Goal: Check status: Check status

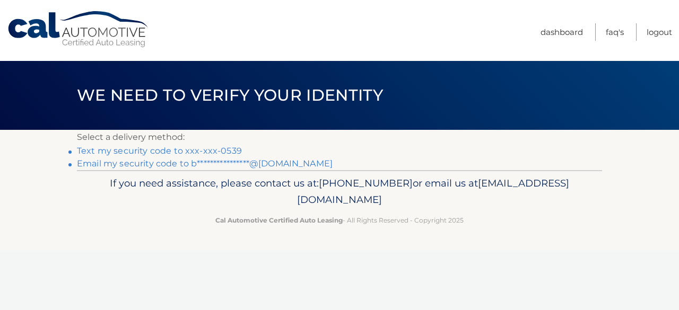
click at [201, 154] on link "Text my security code to xxx-xxx-0539" at bounding box center [159, 151] width 165 height 10
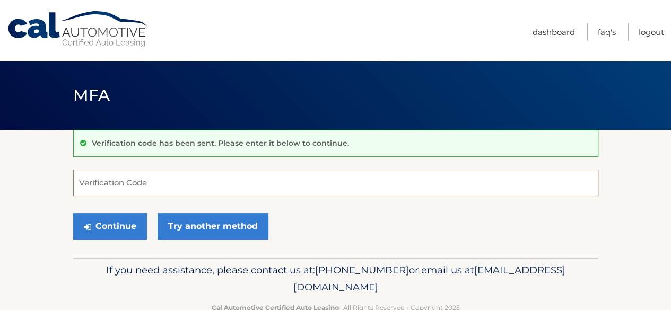
click at [163, 187] on input "Verification Code" at bounding box center [335, 183] width 525 height 27
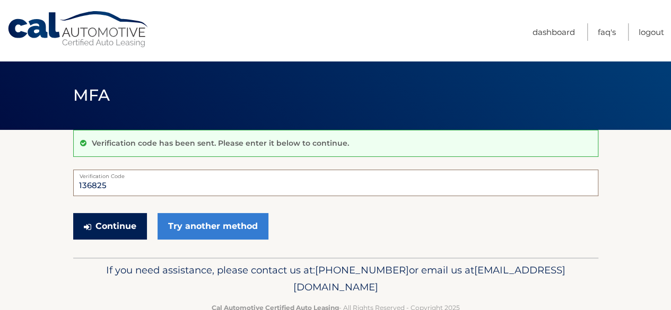
type input "136825"
click at [105, 228] on button "Continue" at bounding box center [110, 226] width 74 height 27
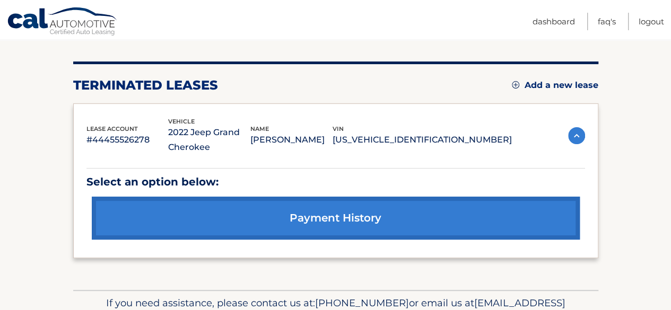
scroll to position [175, 0]
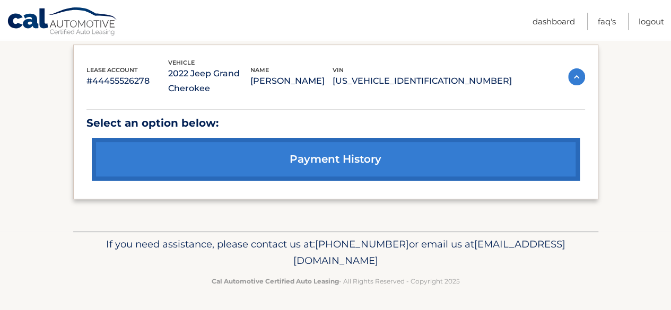
click at [312, 163] on link "payment history" at bounding box center [336, 159] width 488 height 43
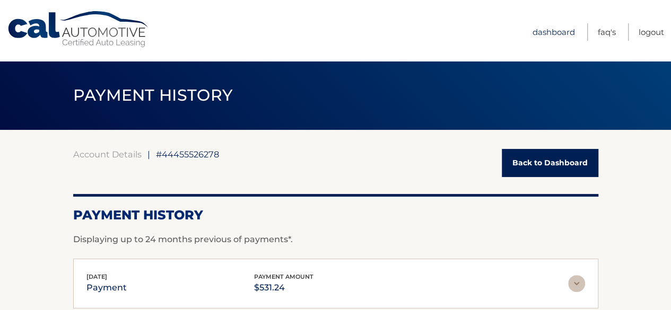
click at [558, 31] on link "Dashboard" at bounding box center [554, 32] width 42 height 18
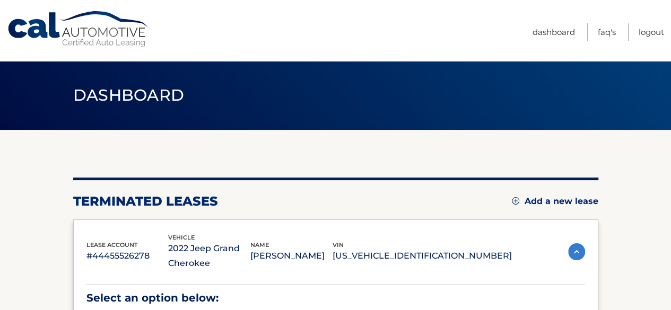
click at [581, 250] on img at bounding box center [576, 252] width 17 height 17
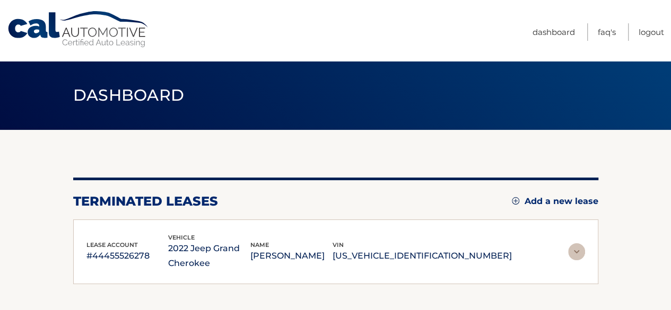
click at [581, 250] on img at bounding box center [576, 252] width 17 height 17
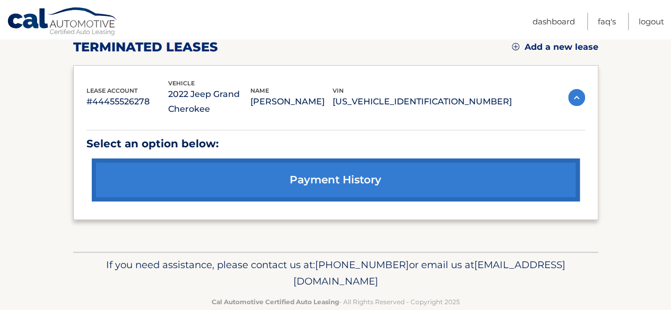
scroll to position [175, 0]
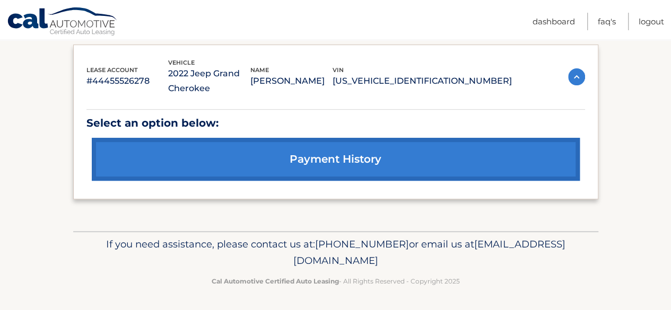
click at [329, 151] on link "payment history" at bounding box center [336, 159] width 488 height 43
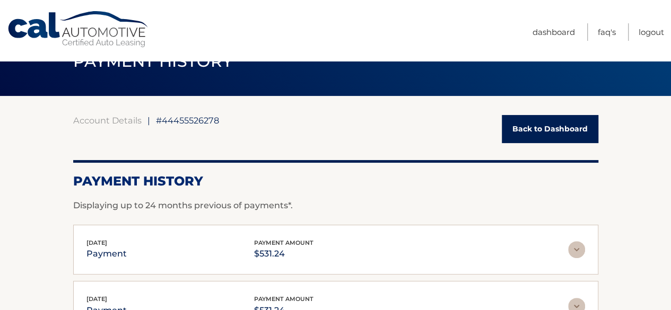
scroll to position [29, 0]
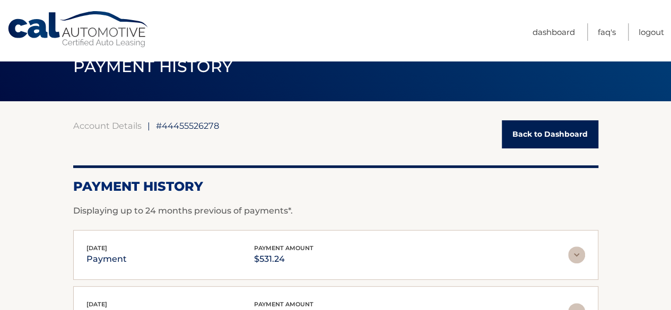
click at [556, 133] on link "Back to Dashboard" at bounding box center [550, 134] width 97 height 28
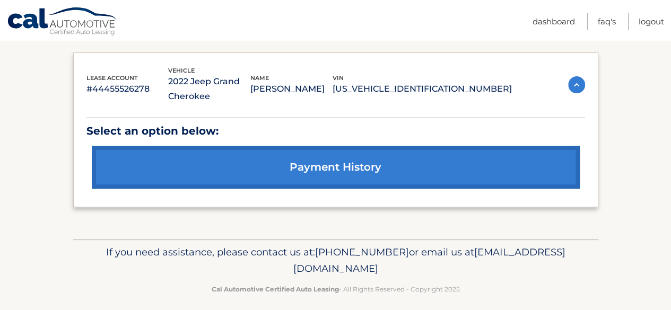
scroll to position [175, 0]
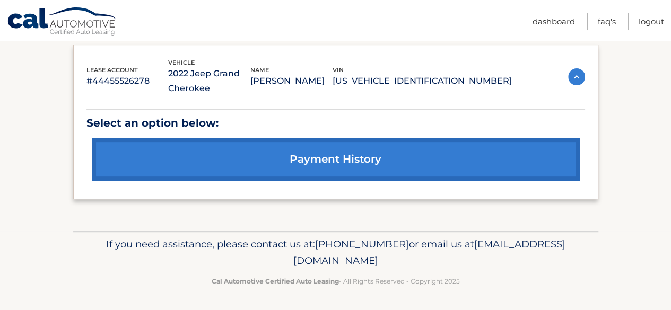
click at [33, 14] on link "Cal Automotive" at bounding box center [62, 22] width 111 height 31
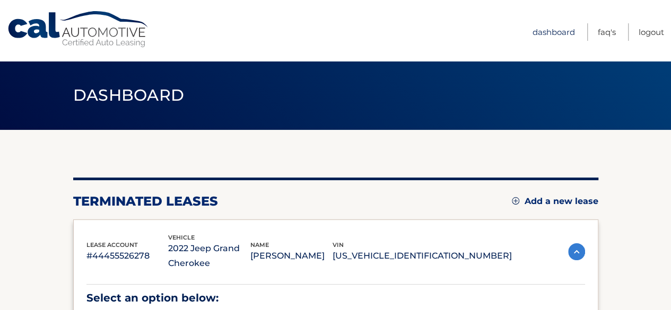
click at [559, 36] on link "Dashboard" at bounding box center [554, 32] width 42 height 18
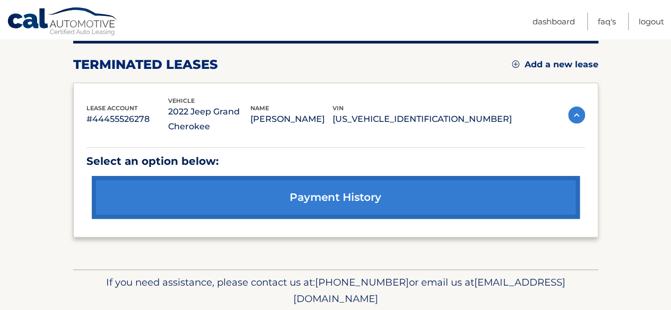
scroll to position [138, 0]
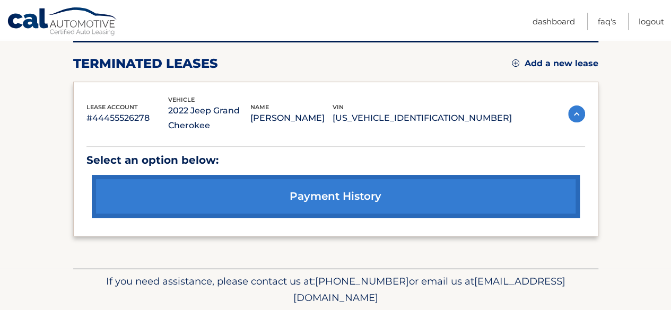
click at [96, 118] on p "#44455526278" at bounding box center [128, 118] width 82 height 15
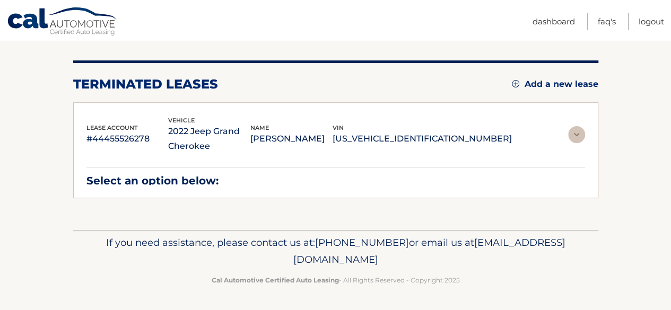
scroll to position [85, 0]
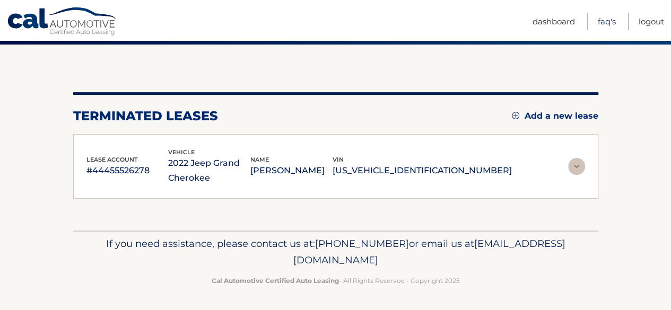
click at [607, 23] on link "FAQ's" at bounding box center [607, 22] width 18 height 18
